Goal: Task Accomplishment & Management: Complete application form

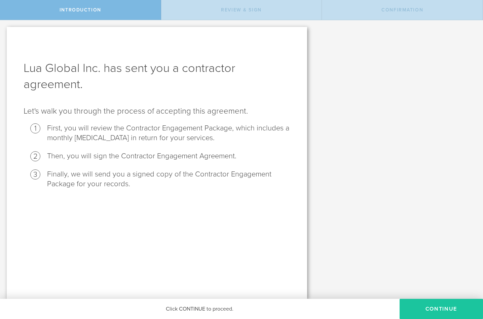
click at [417, 308] on button "Continue" at bounding box center [440, 309] width 83 height 20
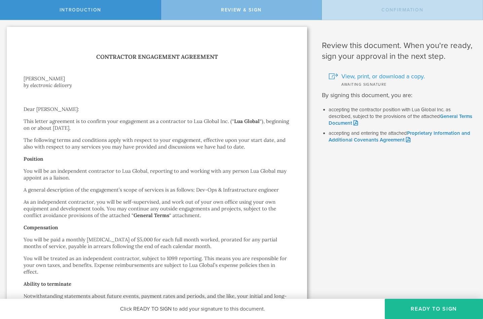
click at [367, 76] on span "View, print, or download a copy." at bounding box center [382, 76] width 83 height 9
click at [418, 311] on button "Ready to Sign" at bounding box center [434, 309] width 98 height 20
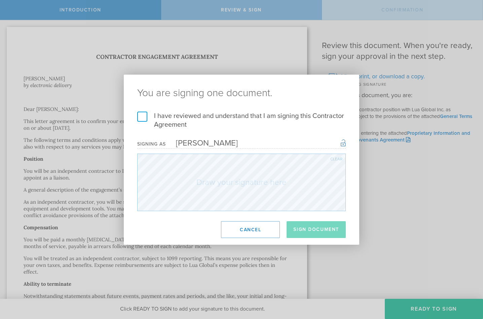
click at [145, 118] on label "I have reviewed and understand that I am signing this Contractor Agreement" at bounding box center [241, 120] width 208 height 17
click at [0, 0] on input "I have reviewed and understand that I am signing this Contractor Agreement" at bounding box center [0, 0] width 0 height 0
click at [337, 159] on div "Clear" at bounding box center [336, 159] width 12 height 4
click at [333, 159] on div "Clear" at bounding box center [336, 159] width 12 height 4
click at [333, 158] on div "Clear" at bounding box center [336, 159] width 12 height 4
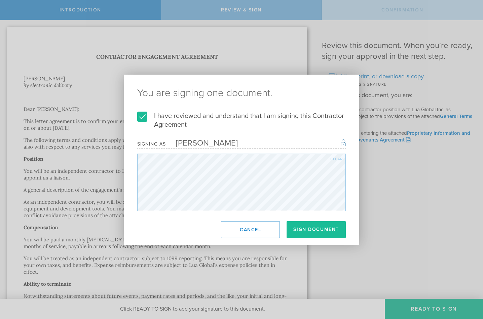
click at [335, 158] on div "Clear" at bounding box center [336, 159] width 12 height 4
click at [331, 160] on div "Clear" at bounding box center [336, 159] width 12 height 4
click at [333, 158] on div "Clear" at bounding box center [336, 159] width 12 height 4
click at [332, 157] on div "Clear" at bounding box center [336, 159] width 12 height 4
click at [333, 159] on div "Clear" at bounding box center [336, 159] width 12 height 4
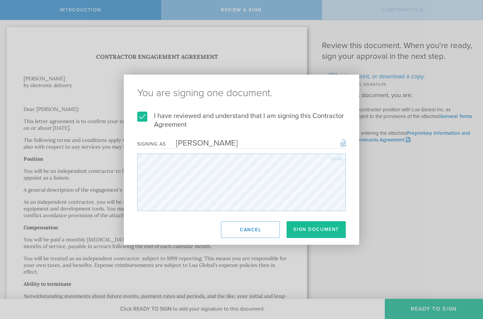
click at [334, 159] on div "Clear" at bounding box center [336, 159] width 12 height 4
click at [335, 158] on div "Clear" at bounding box center [336, 159] width 12 height 4
click at [333, 160] on div "Clear" at bounding box center [336, 159] width 12 height 4
click at [332, 158] on div "Clear" at bounding box center [336, 159] width 12 height 4
click at [334, 159] on div "Clear" at bounding box center [336, 159] width 12 height 4
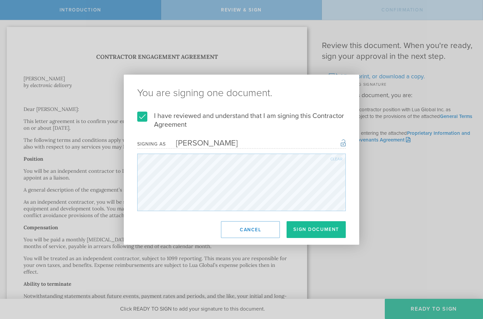
click at [333, 158] on div "Clear" at bounding box center [336, 159] width 12 height 4
click at [331, 158] on div "Clear" at bounding box center [336, 159] width 12 height 4
click at [333, 157] on div "Clear" at bounding box center [336, 159] width 12 height 4
click at [334, 159] on div "Clear" at bounding box center [336, 159] width 12 height 4
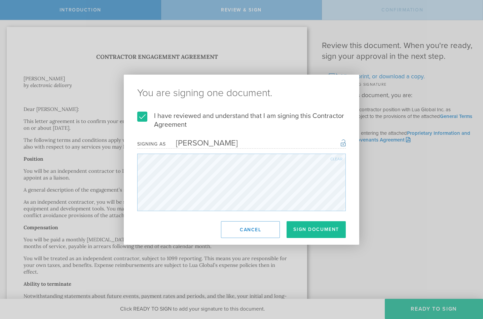
click at [334, 159] on div "Clear" at bounding box center [336, 159] width 12 height 4
click at [335, 158] on div "Clear" at bounding box center [336, 159] width 12 height 4
click at [333, 158] on div "Clear" at bounding box center [336, 159] width 12 height 4
click at [335, 157] on div "Clear" at bounding box center [336, 159] width 12 height 4
click at [337, 157] on div "Clear" at bounding box center [336, 159] width 12 height 4
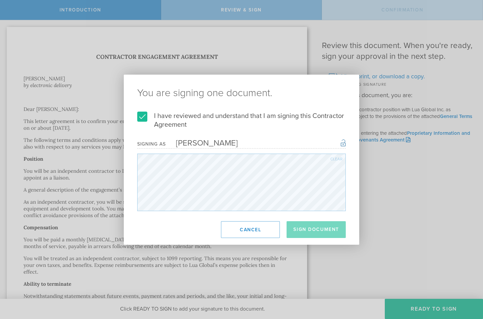
click at [229, 217] on div "You are signing one document. I have reviewed and understand that I am signing …" at bounding box center [241, 160] width 235 height 170
click at [215, 220] on div "You are signing one document. I have reviewed and understand that I am signing …" at bounding box center [241, 160] width 235 height 170
click at [332, 158] on div "Clear" at bounding box center [336, 159] width 12 height 4
click at [164, 221] on div "You are signing one document. I have reviewed and understand that I am signing …" at bounding box center [241, 160] width 235 height 170
click at [332, 160] on div "Clear" at bounding box center [336, 159] width 12 height 4
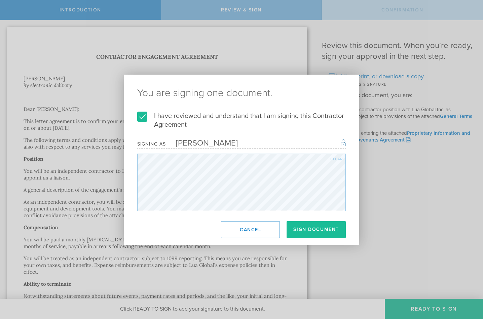
click at [334, 158] on div "Clear" at bounding box center [336, 159] width 12 height 4
click at [332, 157] on div "Clear" at bounding box center [336, 159] width 12 height 4
click at [333, 159] on div "Clear" at bounding box center [336, 159] width 12 height 4
click at [332, 158] on div "Clear" at bounding box center [336, 159] width 12 height 4
click at [330, 160] on div "Clear" at bounding box center [336, 159] width 12 height 4
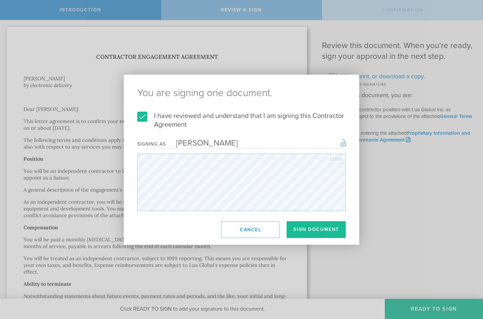
click at [331, 157] on div "Clear" at bounding box center [336, 159] width 12 height 4
click at [337, 158] on div "Clear" at bounding box center [336, 159] width 12 height 4
click at [335, 159] on div "Clear" at bounding box center [336, 159] width 12 height 4
click at [334, 157] on div "Clear" at bounding box center [336, 159] width 12 height 4
click at [335, 159] on div "Clear" at bounding box center [336, 159] width 12 height 4
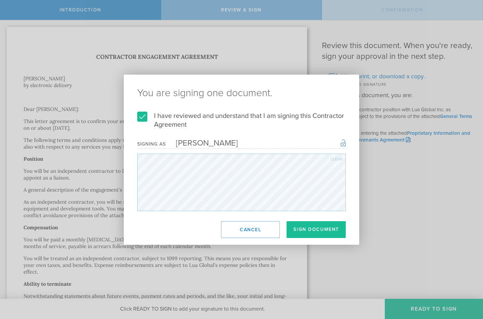
click at [332, 160] on div "Clear" at bounding box center [336, 159] width 12 height 4
click at [335, 160] on div "Clear" at bounding box center [336, 159] width 12 height 4
click at [333, 160] on div "Clear" at bounding box center [336, 159] width 12 height 4
click at [334, 158] on div "Clear" at bounding box center [336, 159] width 12 height 4
click at [334, 159] on div "Clear" at bounding box center [336, 159] width 12 height 4
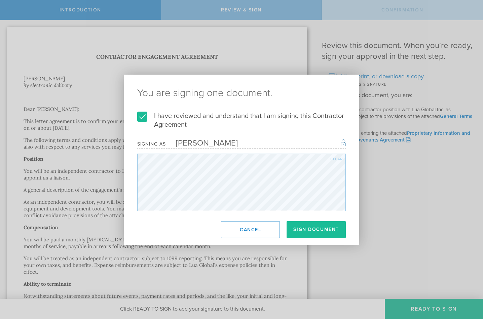
click at [332, 159] on div "Clear" at bounding box center [336, 159] width 12 height 4
click at [335, 159] on div "Clear" at bounding box center [336, 159] width 12 height 4
click at [339, 158] on div "Clear" at bounding box center [336, 159] width 12 height 4
click at [332, 157] on div "Clear" at bounding box center [336, 159] width 12 height 4
click at [334, 158] on div "Clear" at bounding box center [336, 159] width 12 height 4
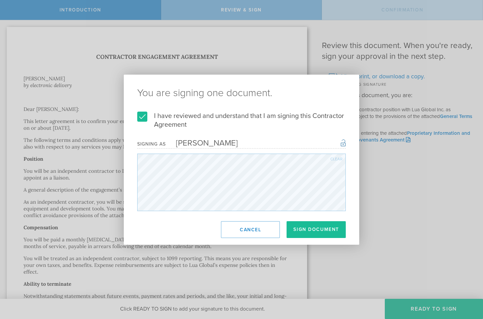
click at [332, 158] on div "Clear" at bounding box center [336, 159] width 12 height 4
click at [306, 230] on button "Sign Document" at bounding box center [315, 229] width 59 height 17
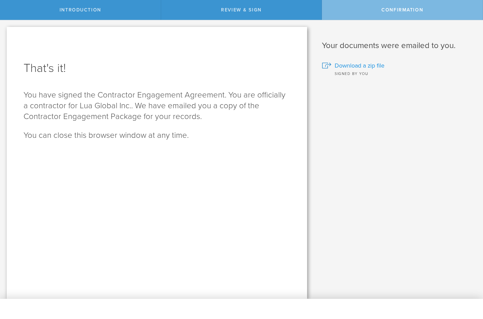
click at [343, 67] on span "Download a zip file" at bounding box center [360, 65] width 50 height 9
